Goal: Information Seeking & Learning: Check status

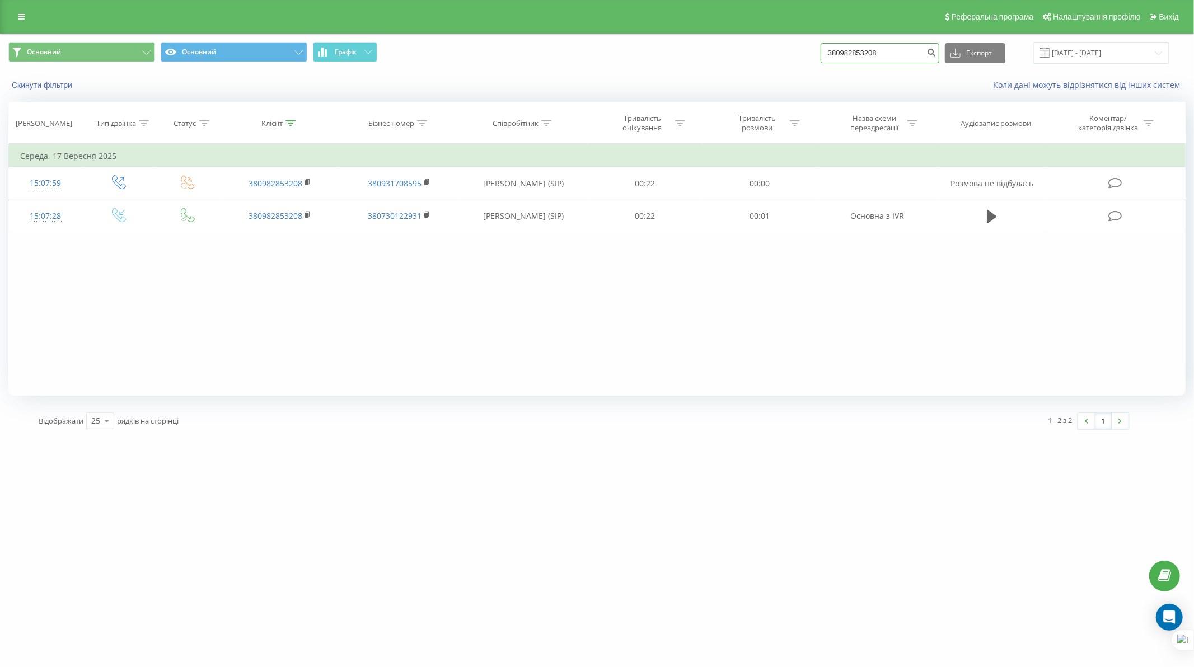
drag, startPoint x: 912, startPoint y: 57, endPoint x: 816, endPoint y: 54, distance: 96.3
click at [811, 54] on div "Основний Основний Графік 380982853208 Експорт .csv .xls .xlsx 17.06.2025 - 17.0…" at bounding box center [596, 53] width 1177 height 22
paste input "77989254"
type input "380977989254"
click at [932, 53] on button "submit" at bounding box center [931, 53] width 15 height 20
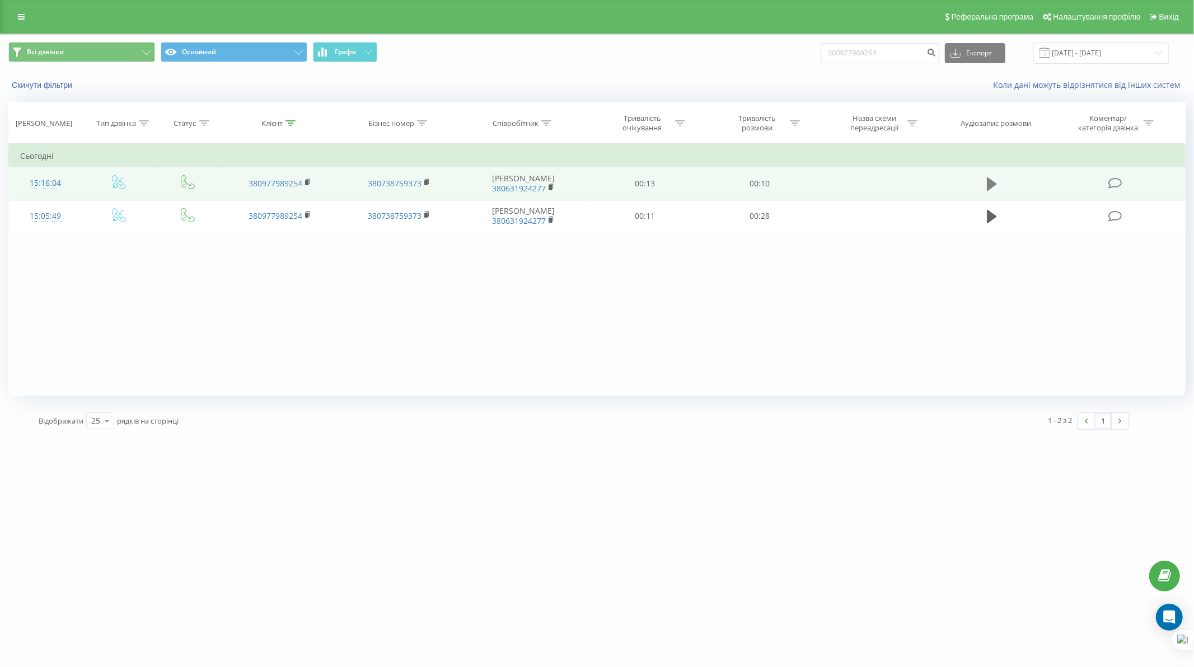
click at [993, 182] on icon at bounding box center [992, 183] width 10 height 13
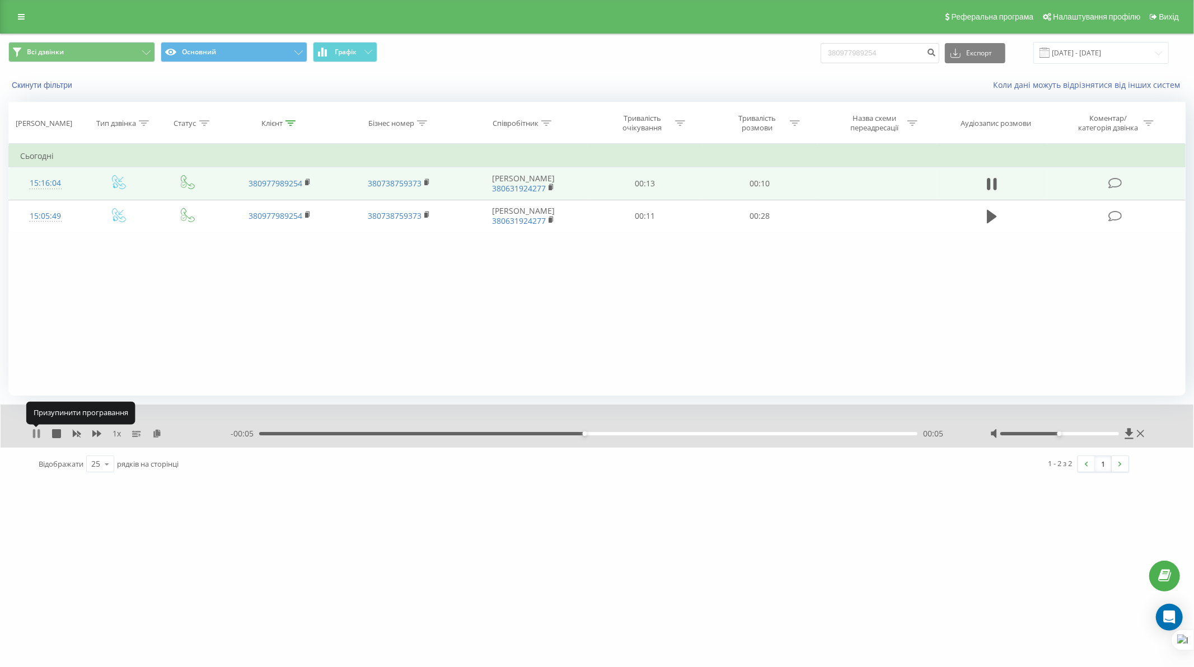
click at [36, 437] on icon at bounding box center [36, 433] width 9 height 9
drag, startPoint x: 876, startPoint y: 50, endPoint x: 804, endPoint y: 44, distance: 73.1
click at [804, 44] on div "Всі дзвінки Основний Графік 380977989254 Експорт .csv .xls .xlsx [DATE] - [DATE]" at bounding box center [596, 53] width 1177 height 22
paste input "675515512"
type input "380675515512"
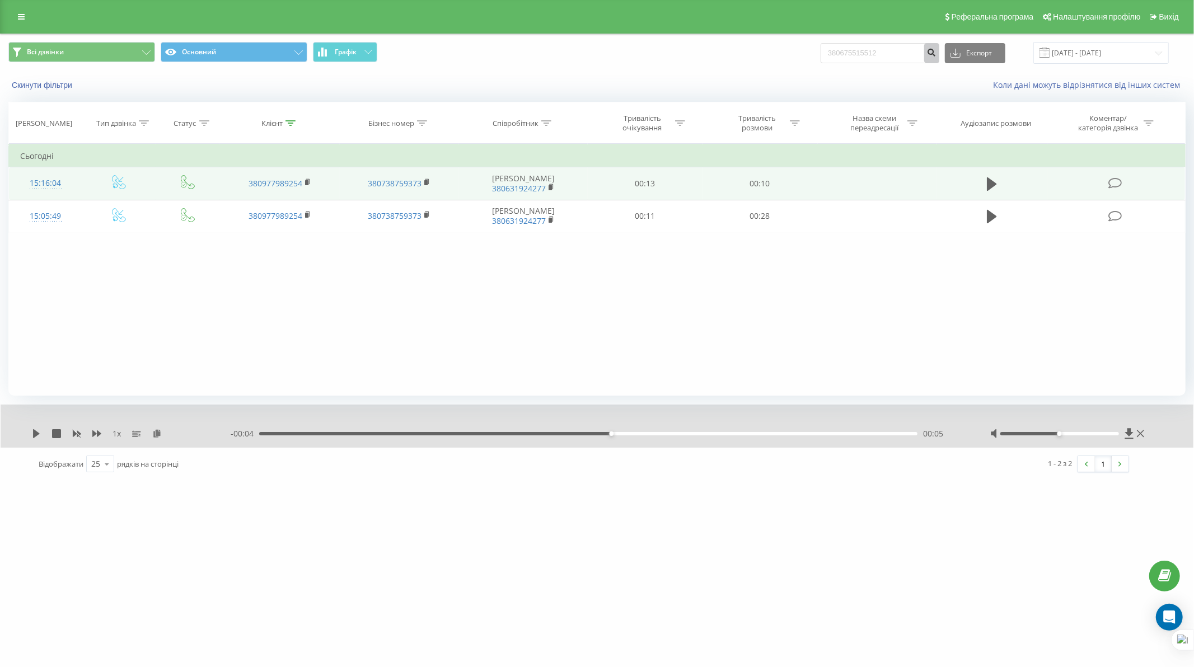
click at [936, 51] on icon "submit" at bounding box center [932, 51] width 10 height 7
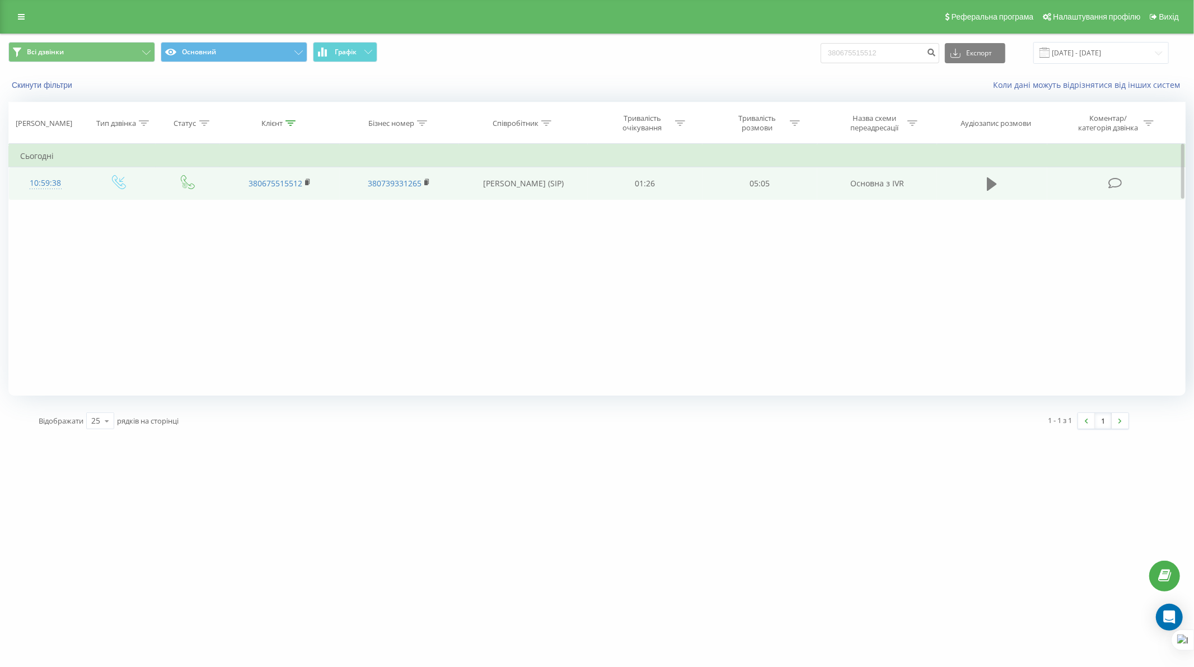
click at [989, 182] on icon at bounding box center [992, 183] width 10 height 13
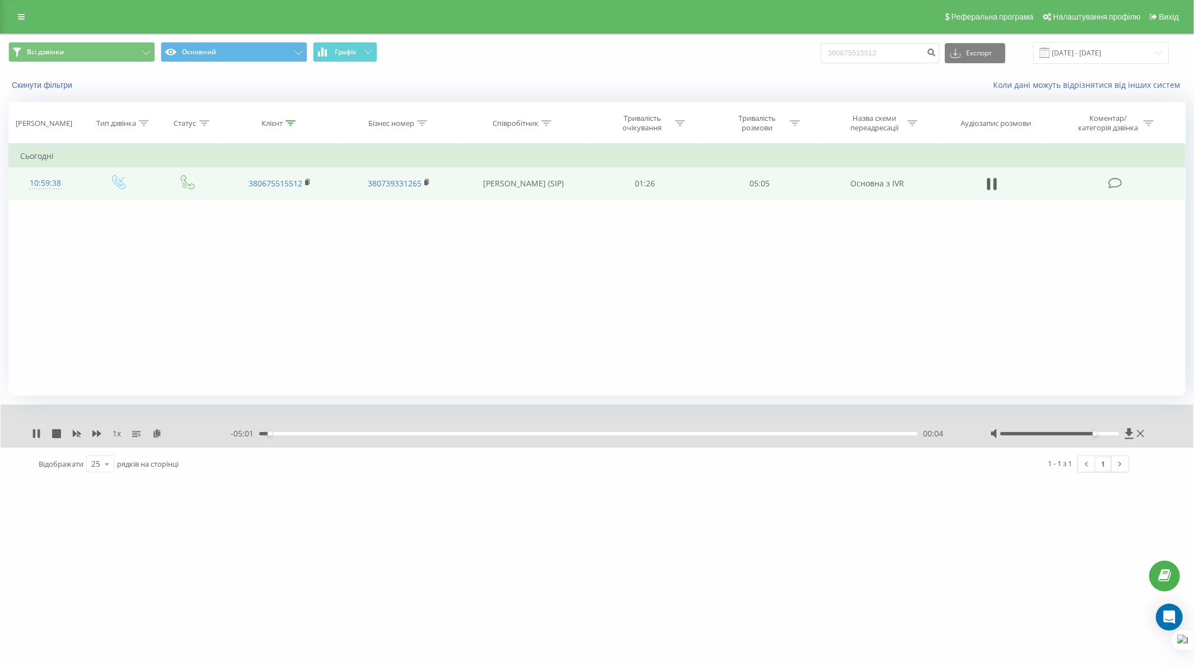
drag, startPoint x: 1061, startPoint y: 432, endPoint x: 1111, endPoint y: 432, distance: 50.4
click at [1111, 432] on div at bounding box center [1059, 433] width 118 height 3
click at [278, 434] on div "00:06" at bounding box center [588, 433] width 658 height 3
click at [273, 432] on div "00:06" at bounding box center [588, 433] width 658 height 3
click at [269, 433] on div "00:07" at bounding box center [588, 433] width 658 height 3
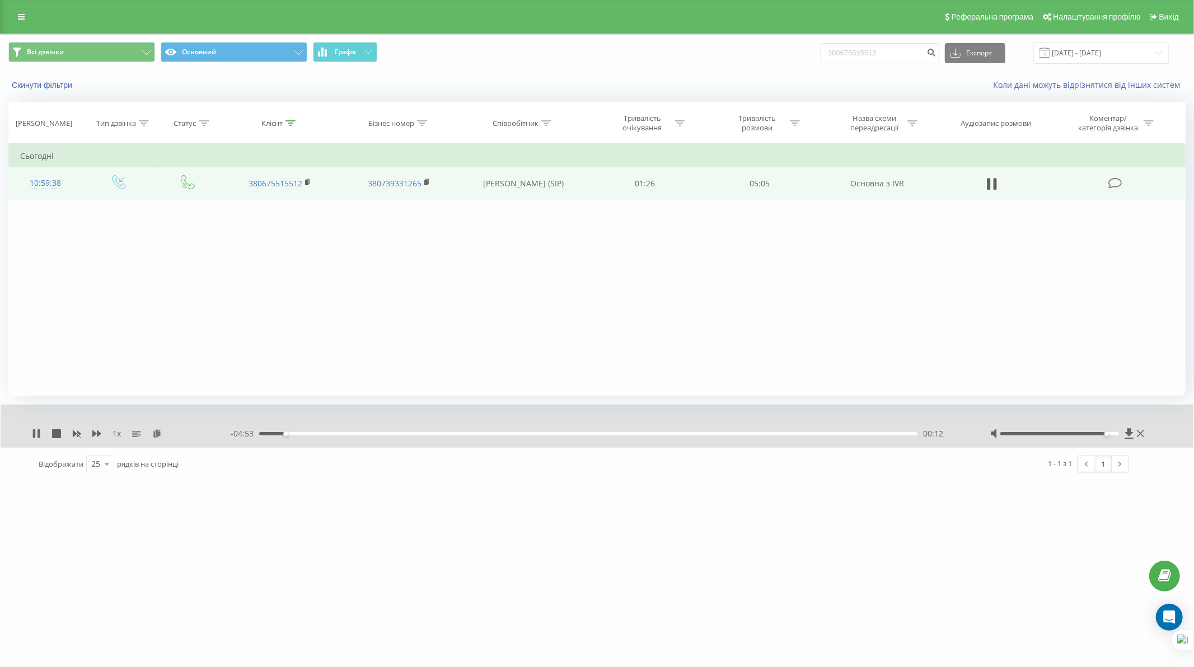
click at [42, 433] on div "1 x" at bounding box center [131, 433] width 199 height 11
click at [34, 435] on icon at bounding box center [34, 433] width 2 height 9
drag, startPoint x: 785, startPoint y: 56, endPoint x: 778, endPoint y: 57, distance: 6.8
click at [779, 57] on div "Всі дзвінки Основний Графік 380675515512 Експорт .csv .xls .xlsx 19.06.2025 - 1…" at bounding box center [596, 53] width 1177 height 22
paste input "380952900450"
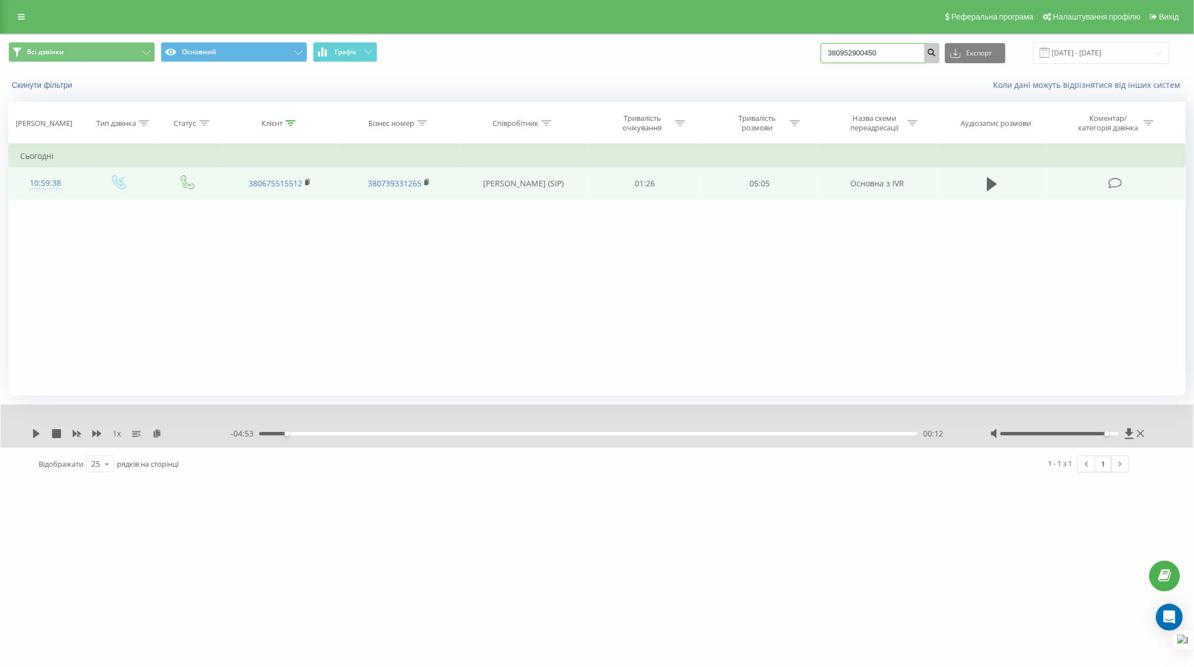
type input "380952900450"
click at [936, 54] on icon "submit" at bounding box center [932, 51] width 10 height 7
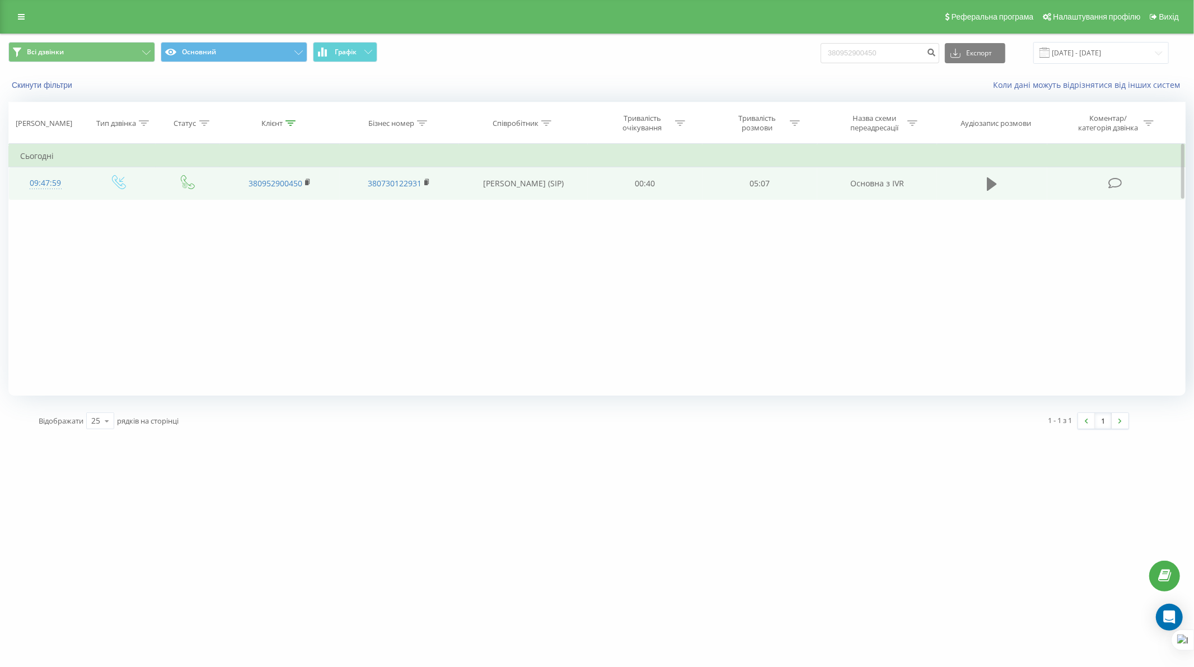
click at [993, 181] on icon at bounding box center [992, 183] width 10 height 13
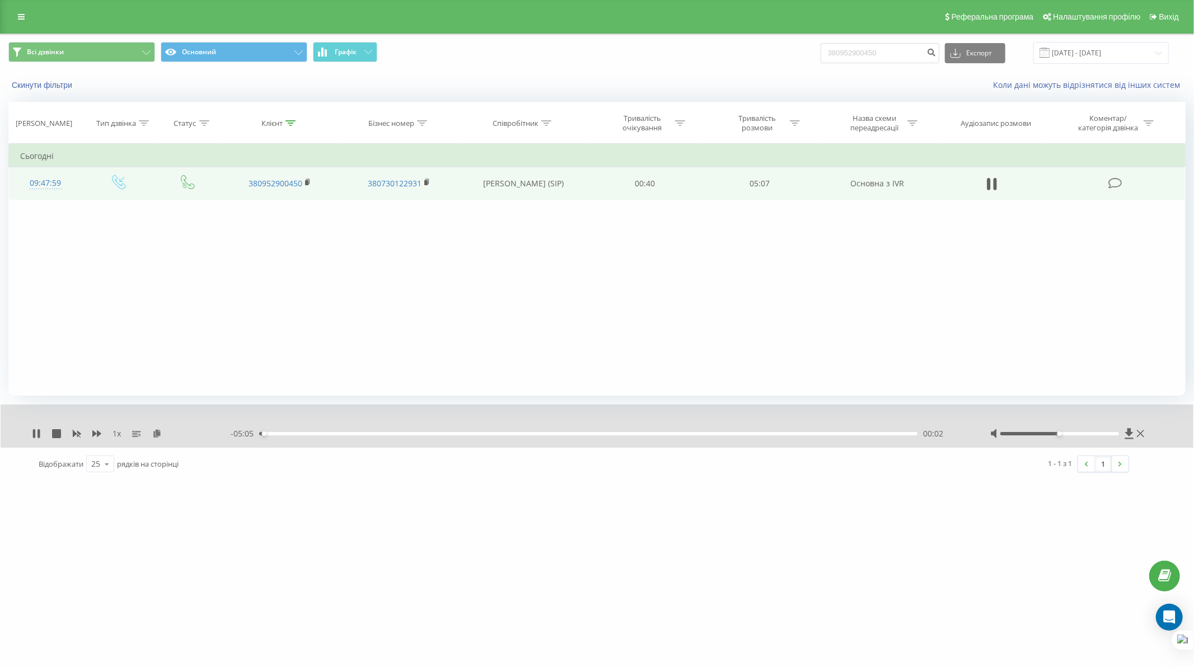
click at [323, 434] on div "00:02" at bounding box center [588, 433] width 658 height 3
click at [280, 430] on div "- 04:36 00:31 00:31" at bounding box center [596, 433] width 731 height 11
click at [280, 431] on div "- 04:35 00:31 00:31" at bounding box center [596, 433] width 731 height 11
click at [280, 433] on div "00:31" at bounding box center [588, 433] width 658 height 3
click at [270, 434] on div "00:05" at bounding box center [588, 433] width 658 height 3
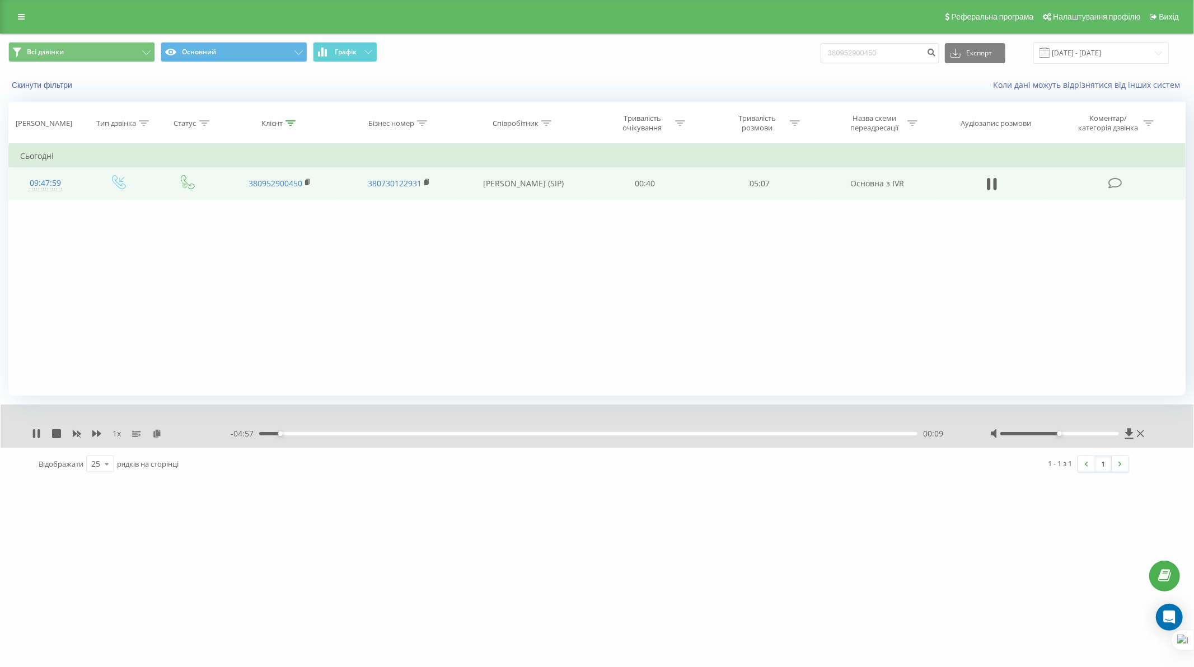
click at [287, 434] on div "00:09" at bounding box center [588, 433] width 658 height 3
click at [299, 433] on div "00:14" at bounding box center [588, 433] width 658 height 3
click at [33, 433] on icon at bounding box center [34, 433] width 2 height 9
